Goal: Find contact information: Find contact information

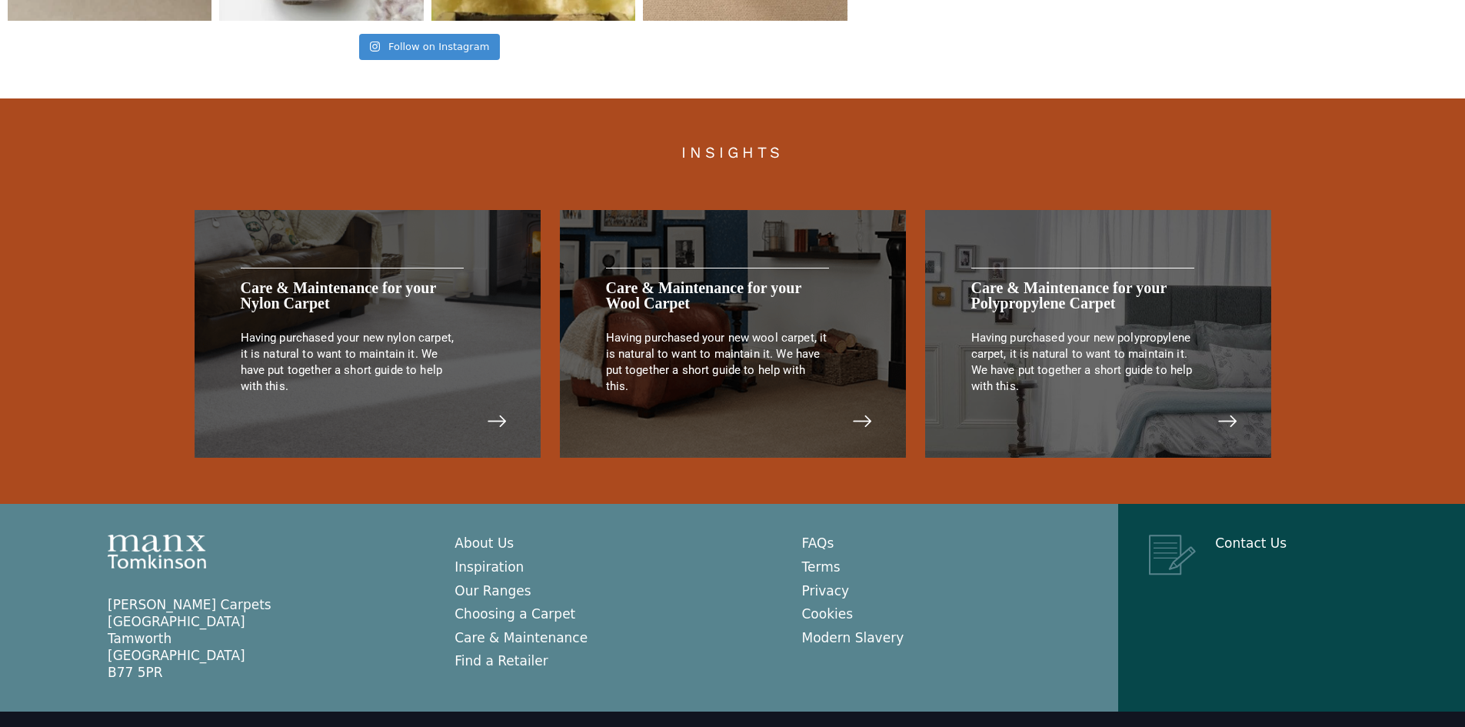
scroll to position [3159, 0]
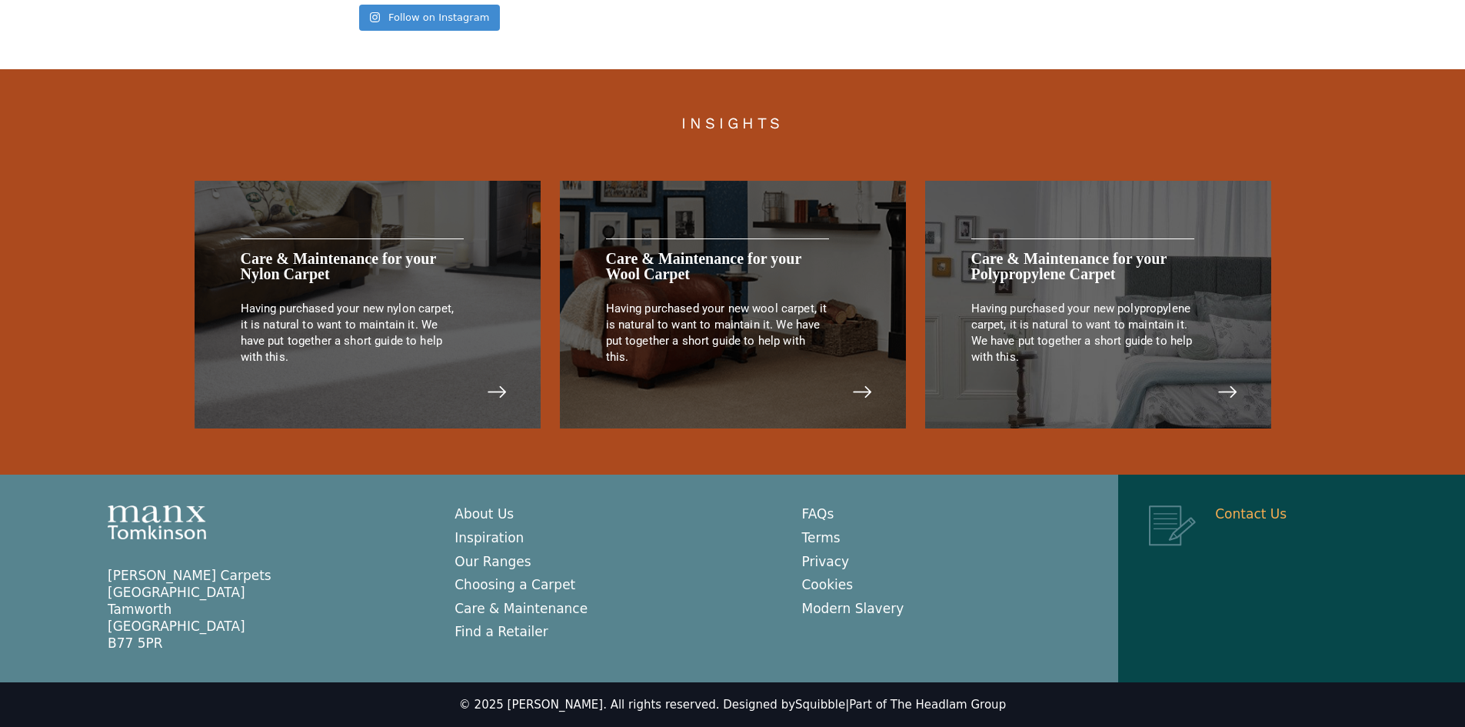
click at [1228, 513] on link "Contact Us" at bounding box center [1251, 513] width 72 height 15
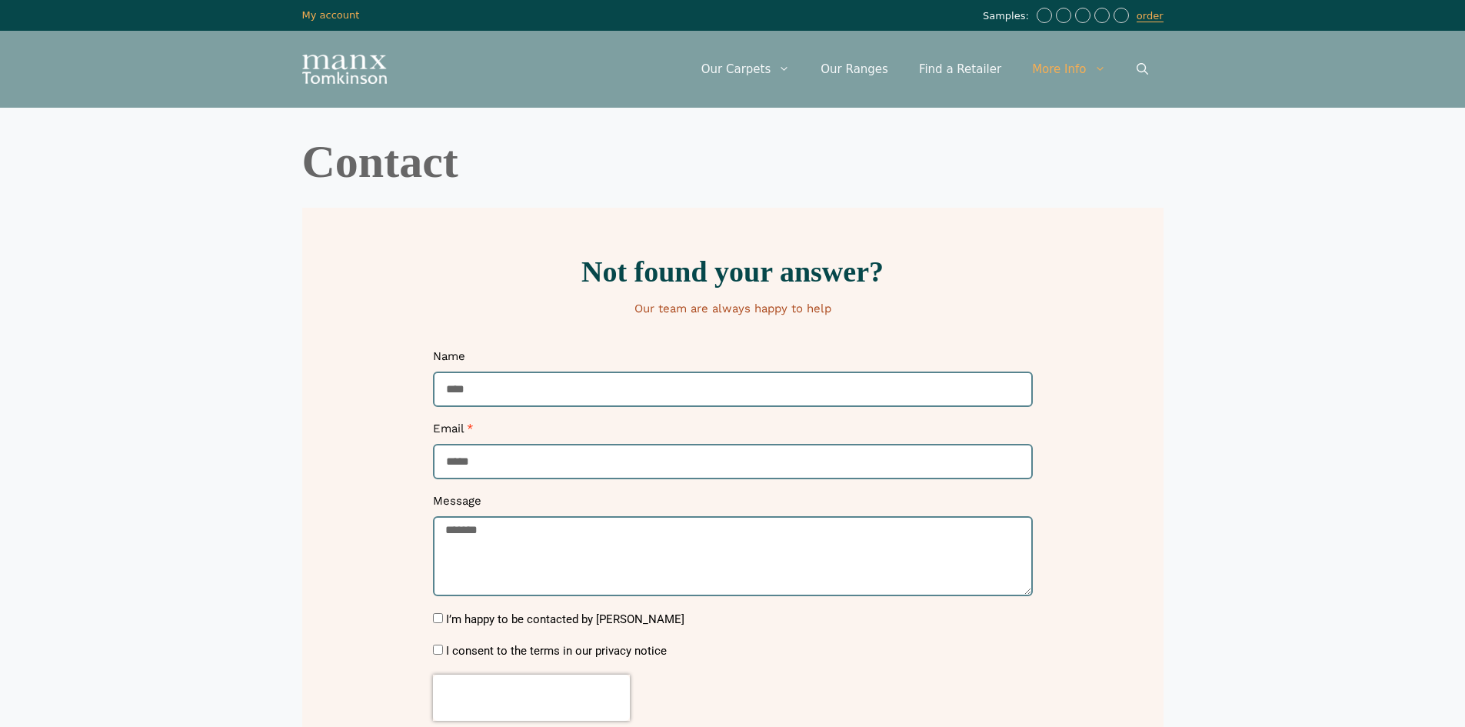
click at [335, 68] on img "Site" at bounding box center [344, 69] width 85 height 29
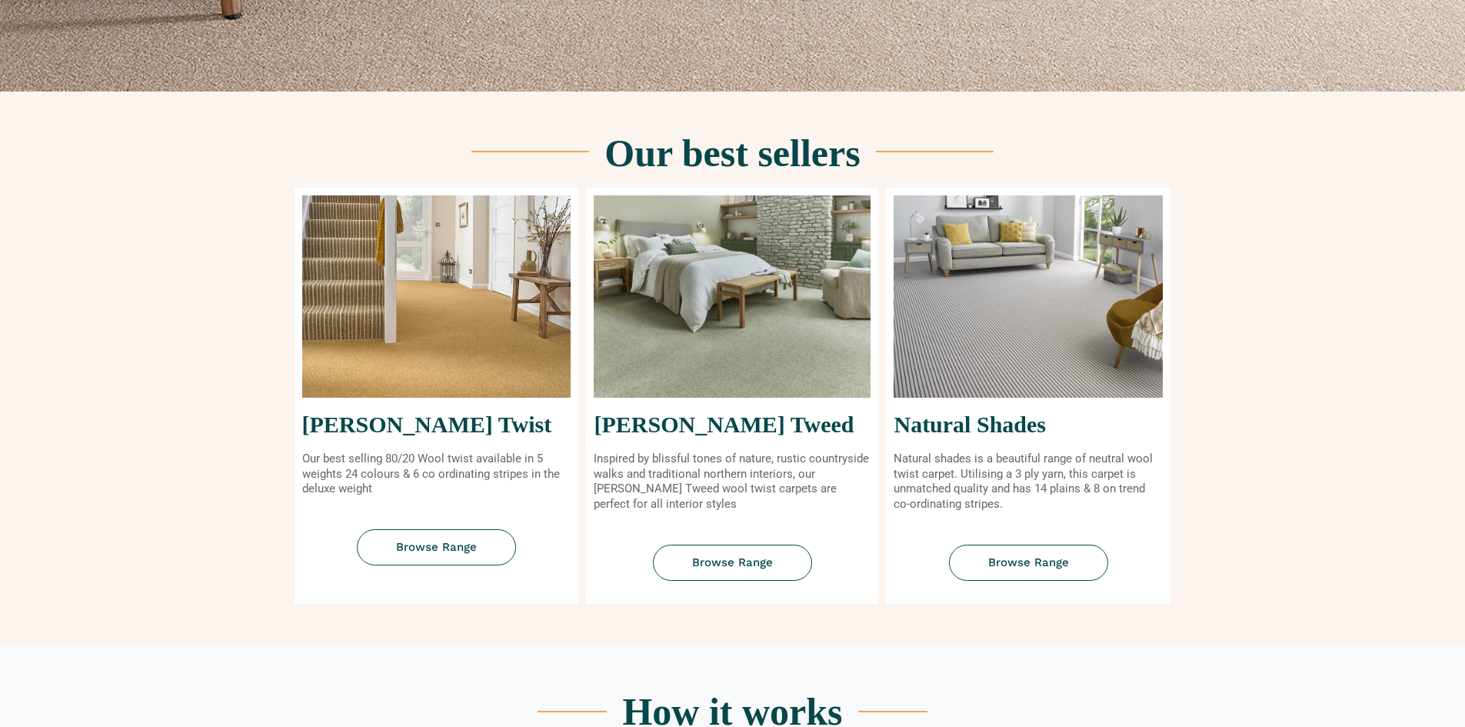
scroll to position [538, 0]
